Goal: Task Accomplishment & Management: Complete application form

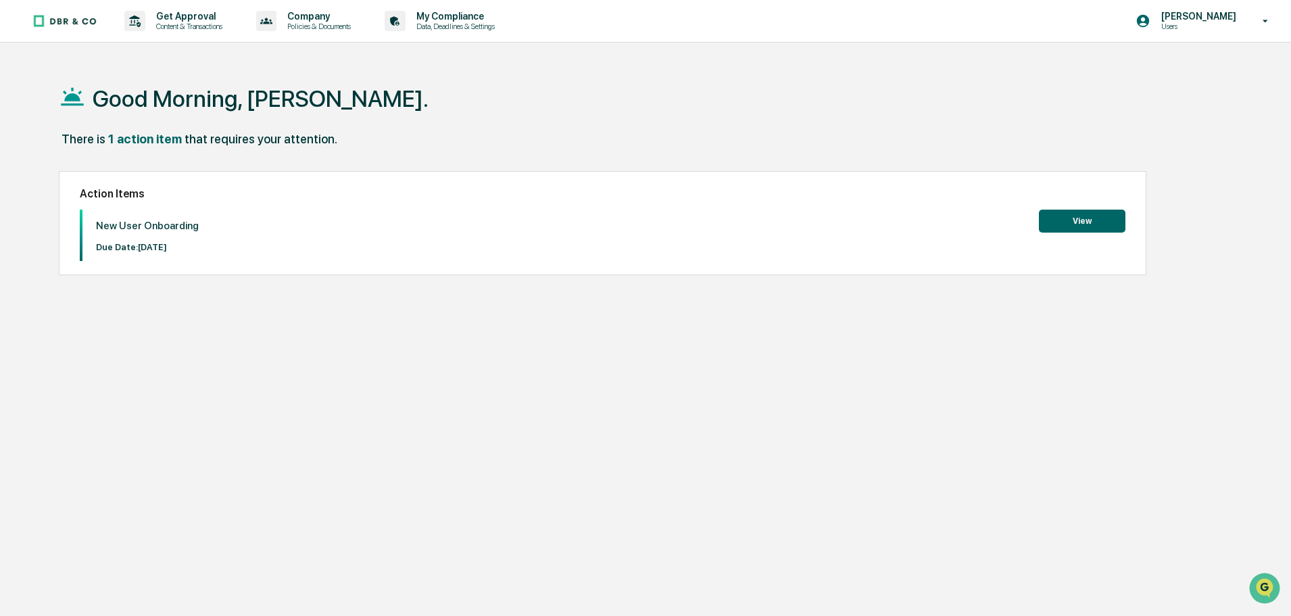
click at [1114, 229] on button "View" at bounding box center [1082, 221] width 87 height 23
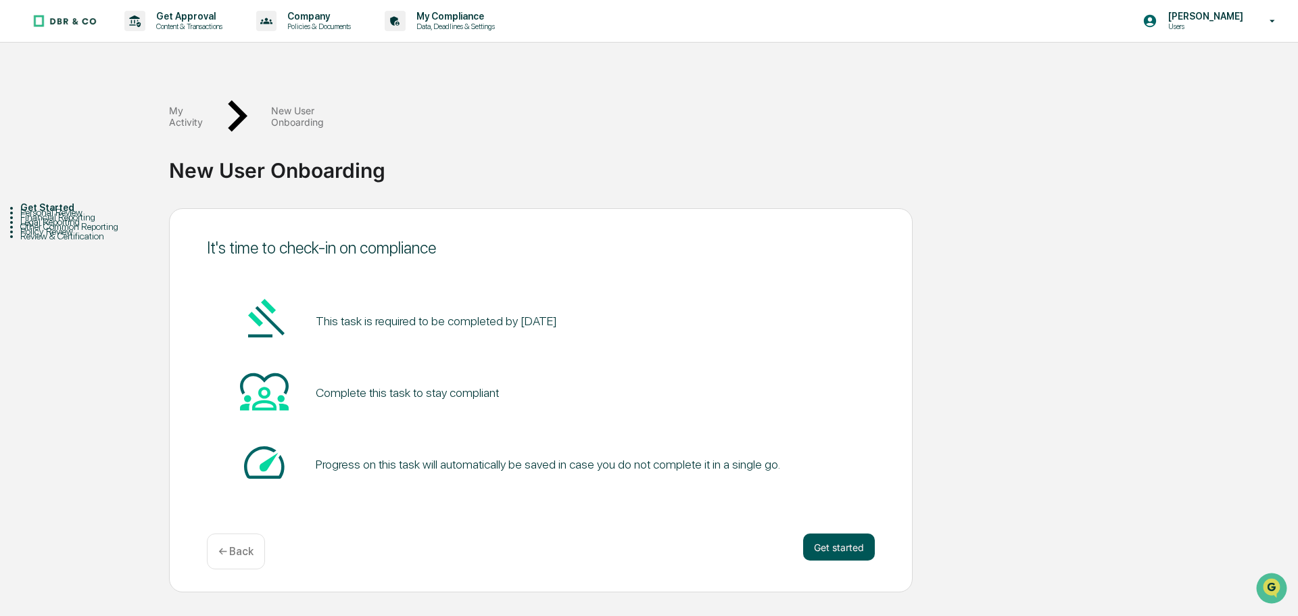
click at [854, 533] on button "Get started" at bounding box center [839, 546] width 72 height 27
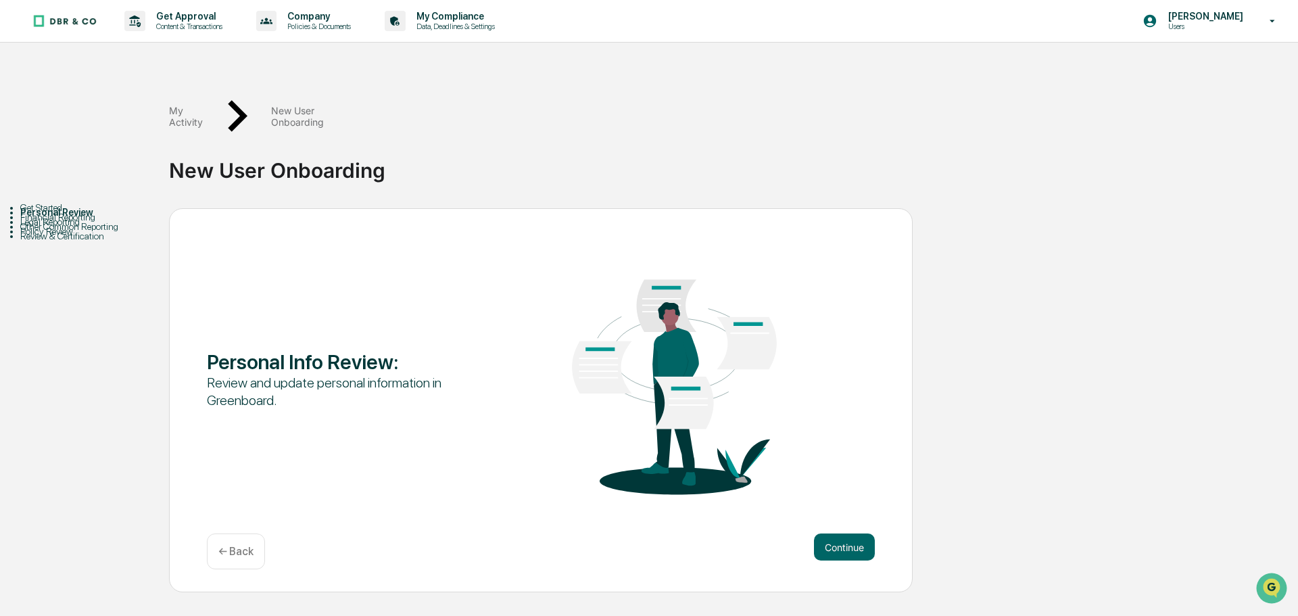
click at [854, 533] on button "Continue" at bounding box center [844, 546] width 61 height 27
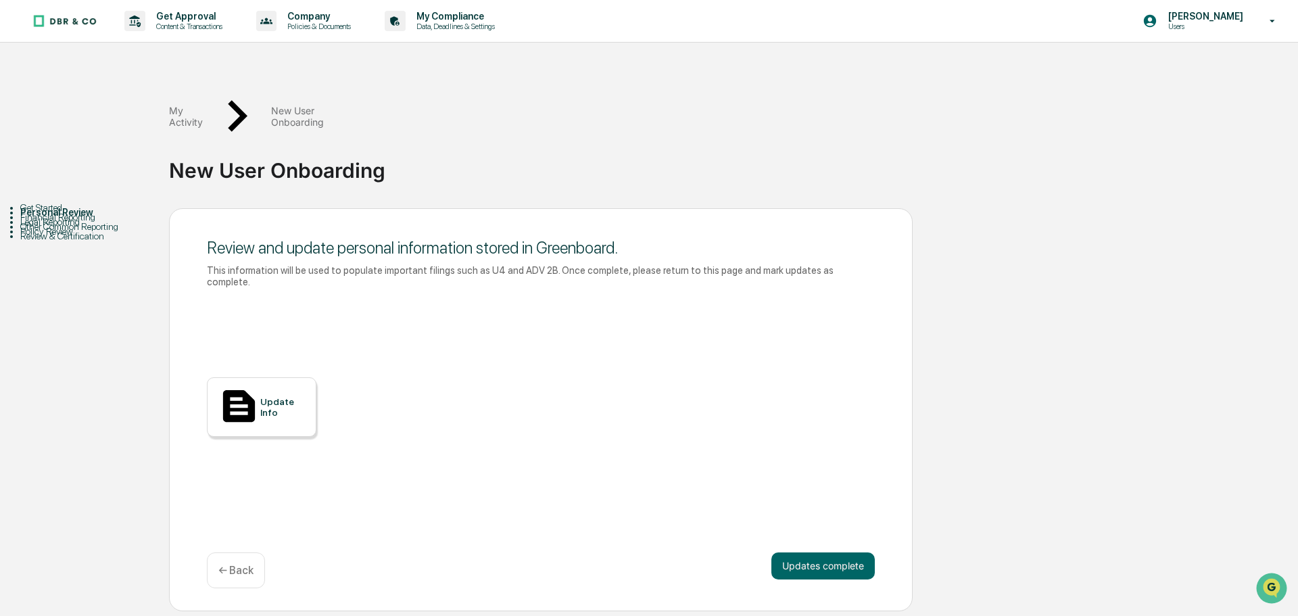
click at [279, 377] on div "Update Info" at bounding box center [262, 407] width 110 height 60
